Goal: Transaction & Acquisition: Purchase product/service

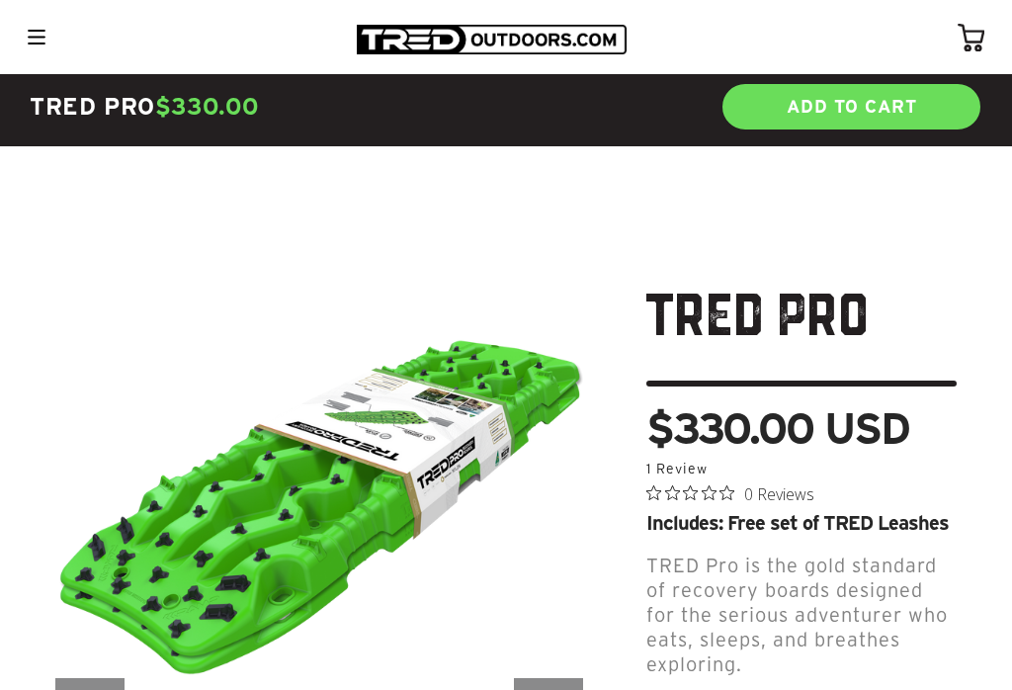
click at [28, 42] on img at bounding box center [37, 37] width 18 height 15
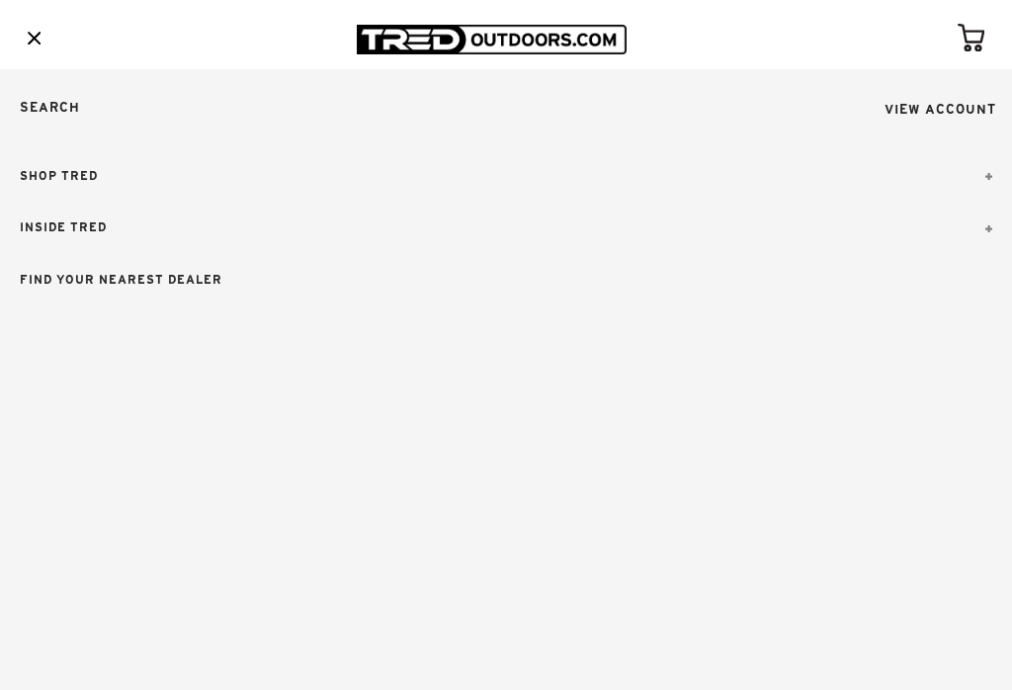
click at [29, 176] on link "SHOP TRED" at bounding box center [506, 176] width 1012 height 52
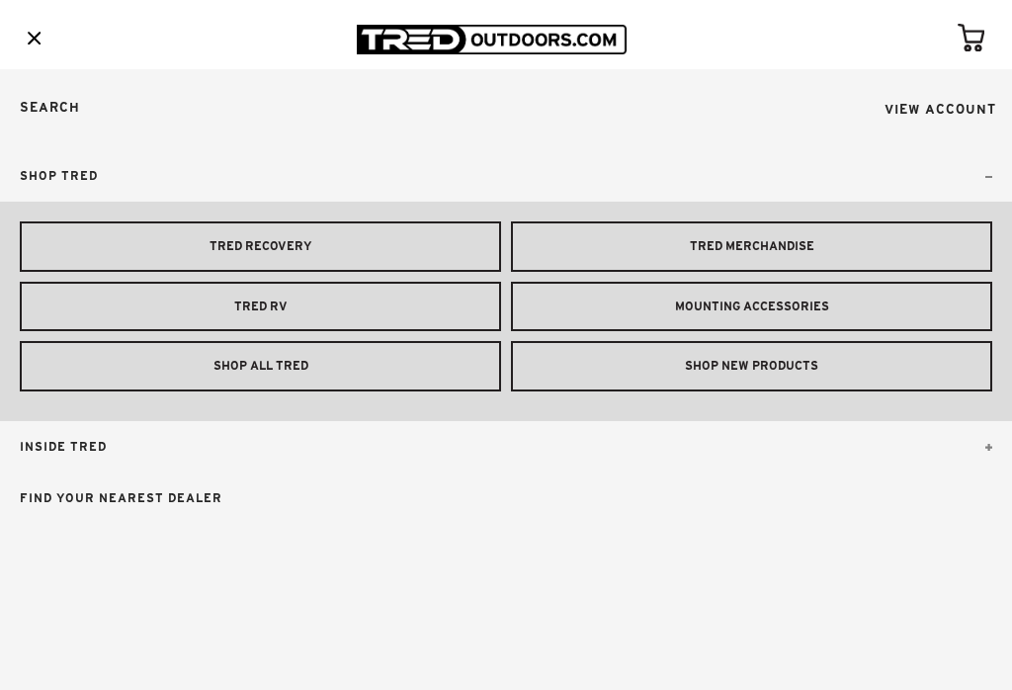
click at [882, 304] on link "MOUNTING ACCESSORIES" at bounding box center [751, 307] width 481 height 50
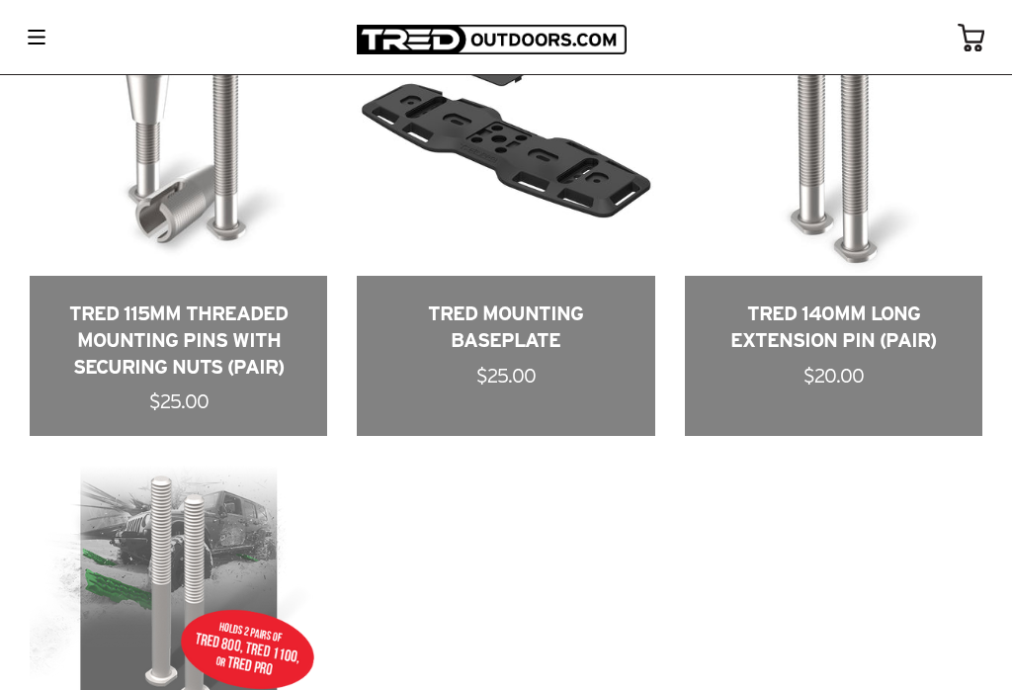
scroll to position [998, 0]
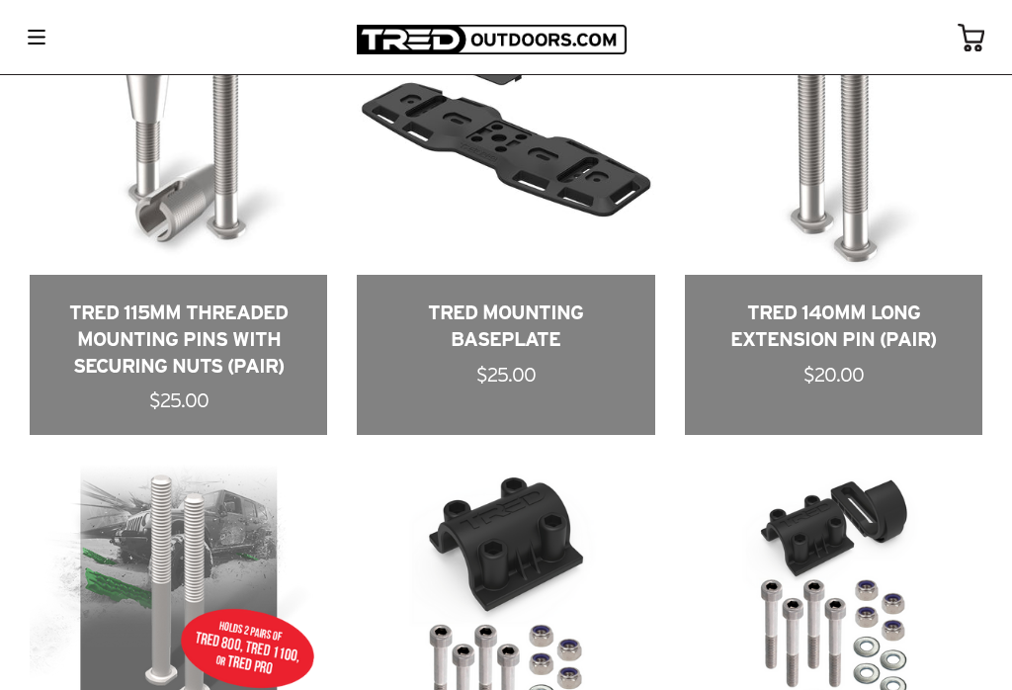
click at [107, 382] on link at bounding box center [178, 206] width 297 height 458
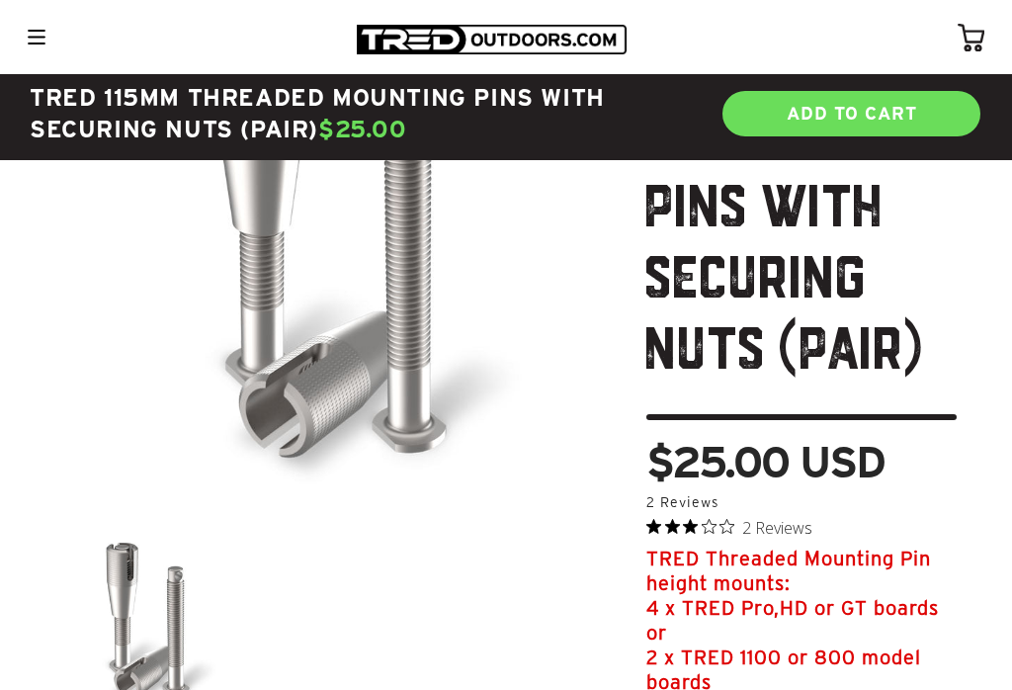
scroll to position [266, 0]
